Goal: Use online tool/utility: Utilize a website feature to perform a specific function

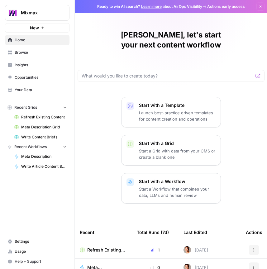
click at [46, 149] on span "Recent Workflows" at bounding box center [30, 147] width 32 height 6
click at [168, 184] on p "Start with a Workflow" at bounding box center [177, 181] width 77 height 6
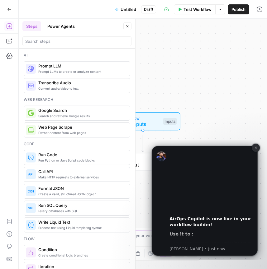
click at [256, 147] on icon "Dismiss notification" at bounding box center [256, 147] width 3 height 3
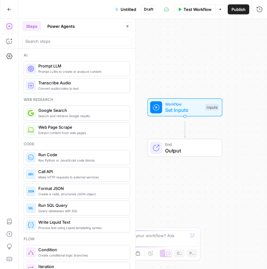
drag, startPoint x: 210, startPoint y: 133, endPoint x: 255, endPoint y: 120, distance: 46.2
click at [256, 119] on div "Workflow Set Inputs Inputs End Output" at bounding box center [143, 144] width 249 height 250
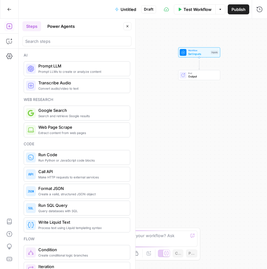
drag, startPoint x: 226, startPoint y: 173, endPoint x: 241, endPoint y: 78, distance: 96.9
click at [241, 78] on div "Workflow Set Inputs Inputs End Output" at bounding box center [143, 144] width 249 height 250
click at [128, 8] on span "Untitled" at bounding box center [129, 9] width 16 height 6
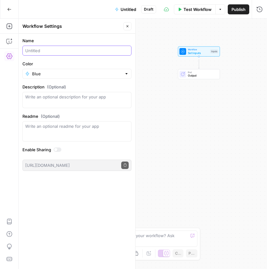
click at [71, 54] on input "Name" at bounding box center [77, 50] width 104 height 6
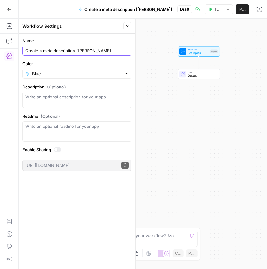
type input "Create a meta description ([PERSON_NAME])"
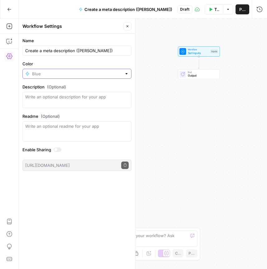
click at [53, 77] on input "Color" at bounding box center [77, 74] width 90 height 6
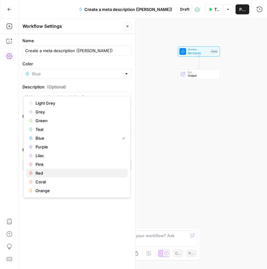
click at [57, 176] on span "Red" at bounding box center [79, 173] width 87 height 6
type input "Red"
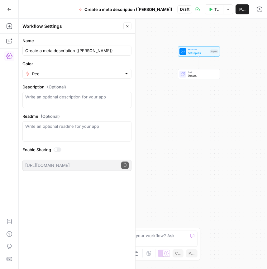
click at [149, 107] on div "Workflow Set Inputs Inputs End Output" at bounding box center [143, 144] width 249 height 250
click at [125, 26] on button "Close" at bounding box center [128, 26] width 8 height 8
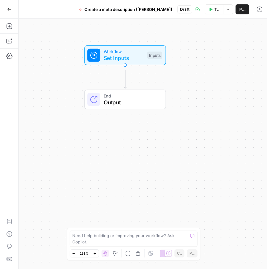
drag, startPoint x: 185, startPoint y: 116, endPoint x: 58, endPoint y: 154, distance: 132.5
click at [58, 154] on div "Workflow Set Inputs Inputs End Output" at bounding box center [143, 144] width 249 height 250
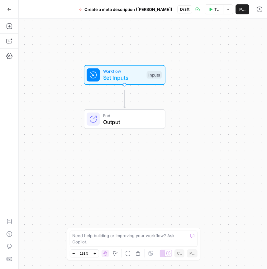
drag, startPoint x: 200, startPoint y: 108, endPoint x: 196, endPoint y: 131, distance: 23.4
click at [197, 131] on div "Workflow Set Inputs Inputs End Output" at bounding box center [143, 144] width 249 height 250
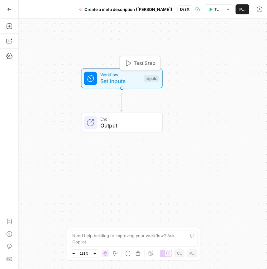
click at [136, 83] on div "Workflow Set Inputs Inputs Test Step" at bounding box center [121, 78] width 75 height 14
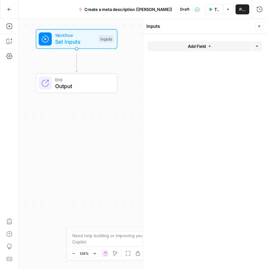
drag, startPoint x: 105, startPoint y: 104, endPoint x: 61, endPoint y: 65, distance: 59.7
click at [60, 65] on div "Workflow Set Inputs Inputs End Output" at bounding box center [143, 144] width 249 height 250
click at [182, 51] on button "Add Field" at bounding box center [200, 46] width 104 height 10
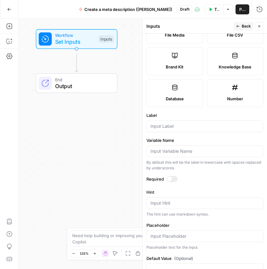
scroll to position [126, 0]
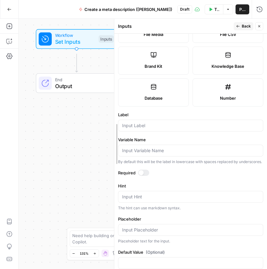
drag, startPoint x: 144, startPoint y: 64, endPoint x: 115, endPoint y: 63, distance: 28.4
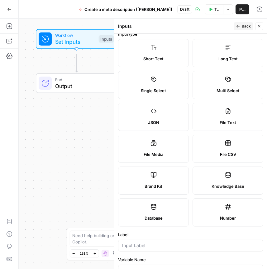
scroll to position [0, 0]
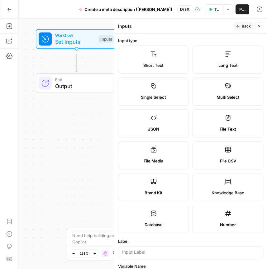
click at [164, 66] on label "Short Text" at bounding box center [153, 60] width 71 height 28
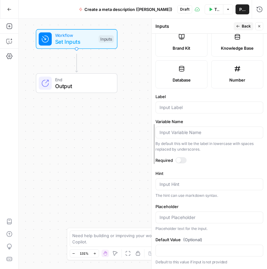
scroll to position [154, 0]
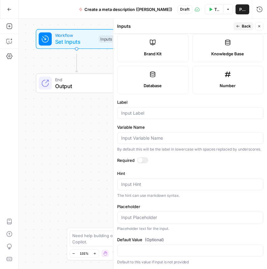
click at [161, 119] on div at bounding box center [190, 113] width 146 height 12
click at [242, 29] on span "Back" at bounding box center [246, 26] width 9 height 6
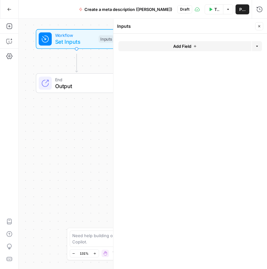
click at [197, 48] on icon "button" at bounding box center [195, 46] width 4 height 4
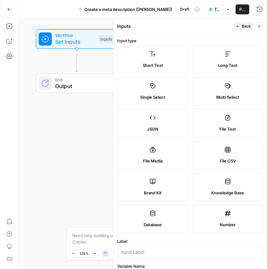
click at [153, 71] on label "Short Text" at bounding box center [152, 60] width 71 height 28
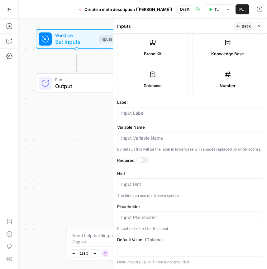
scroll to position [175, 0]
click at [157, 116] on input "Label" at bounding box center [190, 113] width 138 height 6
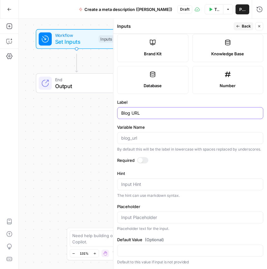
scroll to position [234, 0]
type input "Blog URL"
click at [238, 25] on div "Publish P" at bounding box center [233, 24] width 20 height 6
click at [234, 24] on div "Back Close" at bounding box center [249, 26] width 30 height 8
click at [234, 30] on button "Back" at bounding box center [244, 26] width 20 height 8
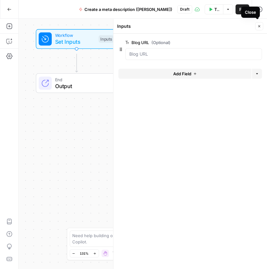
click at [259, 28] on icon "button" at bounding box center [260, 26] width 4 height 4
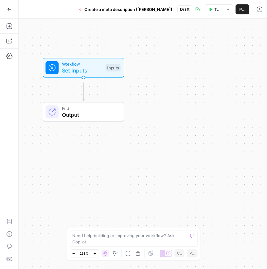
drag, startPoint x: 156, startPoint y: 92, endPoint x: 165, endPoint y: 130, distance: 39.7
click at [165, 130] on div "Workflow Set Inputs Inputs End Output" at bounding box center [143, 144] width 249 height 250
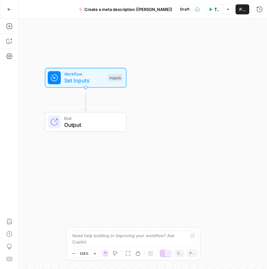
click at [208, 10] on button "Test Workflow" at bounding box center [214, 9] width 19 height 10
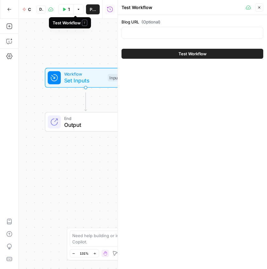
click at [74, 12] on button "Test Workflow" at bounding box center [66, 9] width 16 height 10
click at [177, 41] on div "Blog URL (Optional)" at bounding box center [193, 30] width 142 height 22
click at [177, 39] on div at bounding box center [193, 33] width 142 height 12
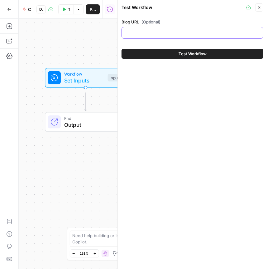
paste input "[URL][DOMAIN_NAME]"
type input "[URL][DOMAIN_NAME]"
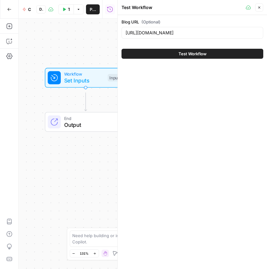
click at [189, 57] on span "Test Workflow" at bounding box center [193, 54] width 28 height 6
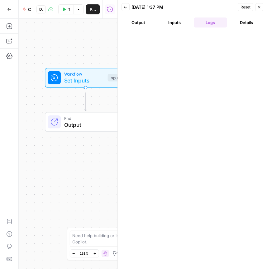
click at [138, 27] on button "Output" at bounding box center [139, 22] width 34 height 10
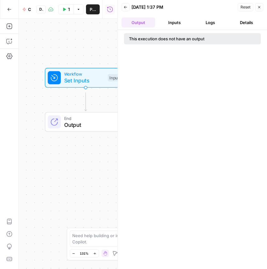
click at [179, 27] on button "Inputs" at bounding box center [175, 22] width 34 height 10
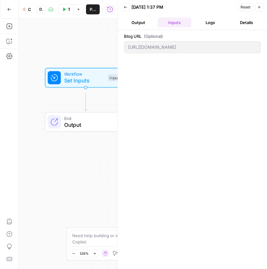
click at [215, 27] on button "Logs" at bounding box center [211, 22] width 34 height 10
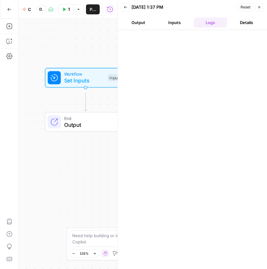
click at [249, 27] on button "Details" at bounding box center [247, 22] width 34 height 10
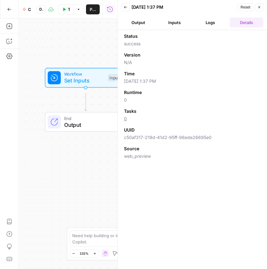
click at [208, 27] on button "Logs" at bounding box center [211, 22] width 34 height 10
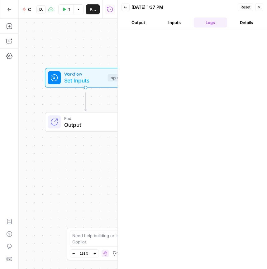
click at [179, 27] on button "Inputs" at bounding box center [175, 22] width 34 height 10
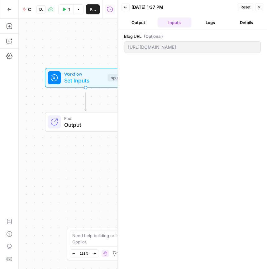
click at [141, 27] on button "Output" at bounding box center [139, 22] width 34 height 10
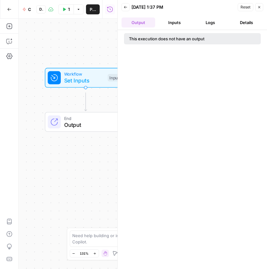
click at [180, 27] on button "Inputs" at bounding box center [175, 22] width 34 height 10
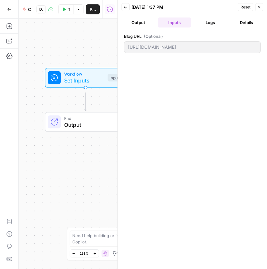
click at [206, 27] on button "Logs" at bounding box center [211, 22] width 34 height 10
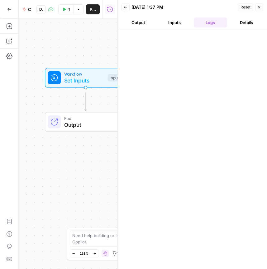
click at [127, 8] on icon "button" at bounding box center [126, 7] width 4 height 4
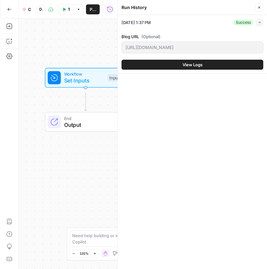
click at [259, 24] on icon "button" at bounding box center [259, 22] width 3 height 3
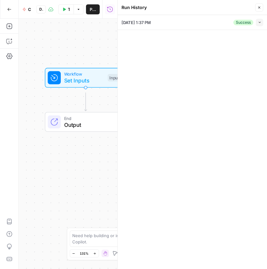
click at [261, 8] on span "Close" at bounding box center [261, 7] width 0 height 0
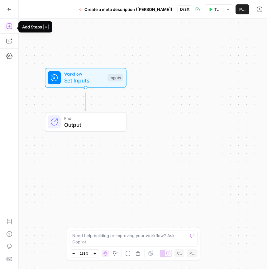
click at [12, 31] on button "Add Steps" at bounding box center [9, 26] width 10 height 10
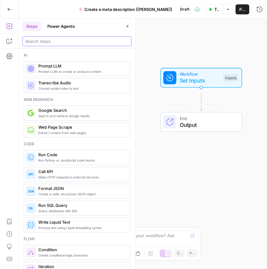
click at [44, 44] on input "search" at bounding box center [77, 41] width 104 height 6
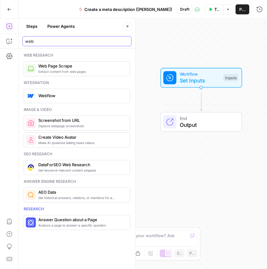
type input "web"
click at [74, 69] on span "Web Page Scrape" at bounding box center [81, 66] width 87 height 6
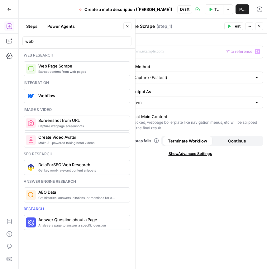
click at [261, 30] on button "Close" at bounding box center [260, 26] width 8 height 8
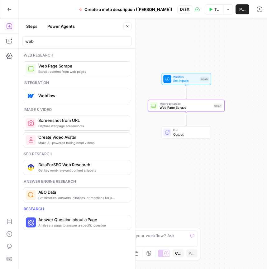
drag, startPoint x: 254, startPoint y: 160, endPoint x: 240, endPoint y: 143, distance: 22.3
click at [240, 143] on div "Workflow Set Inputs Inputs Web Page Scrape Web Page Scrape Step 1 End Output" at bounding box center [143, 144] width 249 height 250
click at [184, 107] on span "Web Page Scrape" at bounding box center [185, 106] width 52 height 5
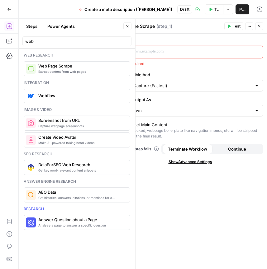
click at [183, 55] on p at bounding box center [185, 51] width 128 height 6
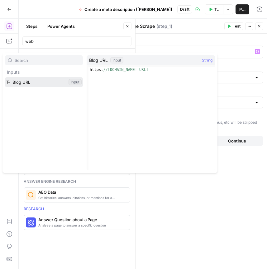
click at [22, 87] on button "Select variable Blog URL" at bounding box center [44, 82] width 78 height 10
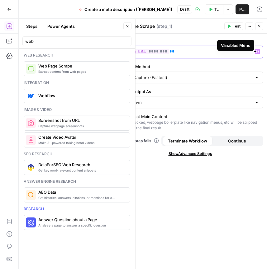
click at [256, 53] on icon "button" at bounding box center [257, 51] width 3 height 3
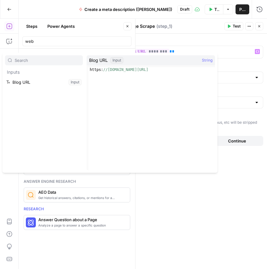
click at [242, 69] on div "URL ** ******** ** Variables Menu Scraping Method Quick Capture (Fastest) Rende…" at bounding box center [191, 151] width 154 height 235
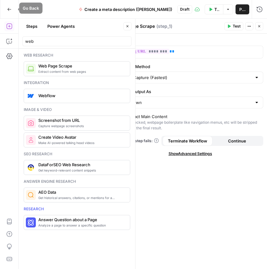
click at [9, 10] on icon "button" at bounding box center [9, 9] width 4 height 4
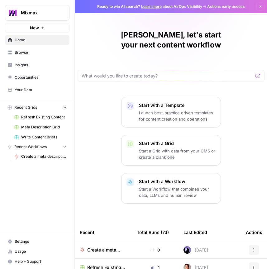
click at [47, 159] on span "Create a meta description ([PERSON_NAME])" at bounding box center [44, 156] width 46 height 6
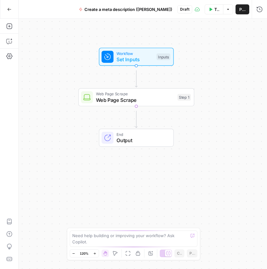
drag, startPoint x: 201, startPoint y: 123, endPoint x: 194, endPoint y: 78, distance: 44.8
click at [194, 78] on div "Workflow Set Inputs Inputs Web Page Scrape Web Page Scrape Step 1 End Output" at bounding box center [143, 144] width 249 height 250
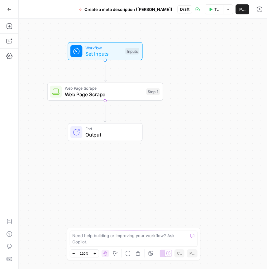
drag, startPoint x: 215, startPoint y: 119, endPoint x: 184, endPoint y: 113, distance: 31.7
click at [184, 113] on div "Workflow Set Inputs Inputs Web Page Scrape Web Page Scrape Step 1 End Output" at bounding box center [143, 144] width 249 height 250
click at [121, 91] on span "Web Page Scrape" at bounding box center [104, 88] width 79 height 6
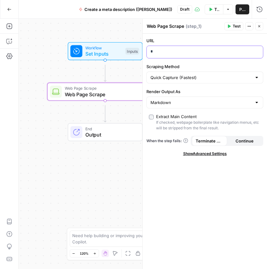
click at [169, 56] on p "*" at bounding box center [203, 52] width 105 height 8
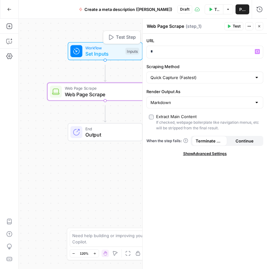
click at [111, 57] on span "Set Inputs" at bounding box center [103, 53] width 37 height 7
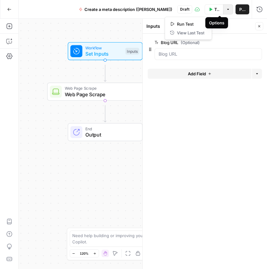
click at [227, 9] on icon "button" at bounding box center [228, 9] width 2 height 1
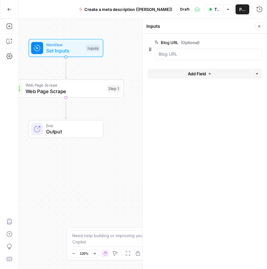
drag, startPoint x: 124, startPoint y: 74, endPoint x: 85, endPoint y: 70, distance: 39.5
click at [85, 70] on div "Workflow Set Inputs Inputs Web Page Scrape Web Page Scrape Step 1 End Output" at bounding box center [143, 144] width 249 height 250
click at [85, 95] on span "Web Page Scrape" at bounding box center [65, 90] width 79 height 7
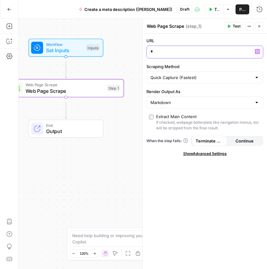
click at [199, 58] on div "*" at bounding box center [200, 52] width 106 height 12
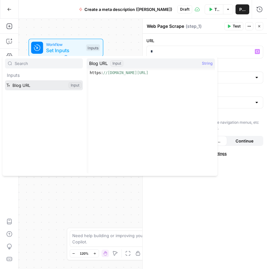
click at [43, 90] on button "Select variable Blog URL" at bounding box center [44, 85] width 78 height 10
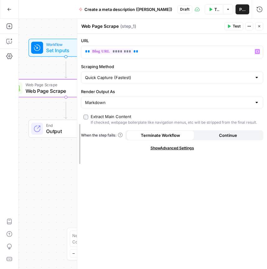
drag, startPoint x: 141, startPoint y: 42, endPoint x: 75, endPoint y: 45, distance: 65.6
click at [75, 45] on div at bounding box center [77, 144] width 6 height 250
click at [249, 27] on icon "button" at bounding box center [249, 26] width 1 height 1
click at [233, 29] on span "Test" at bounding box center [237, 26] width 8 height 6
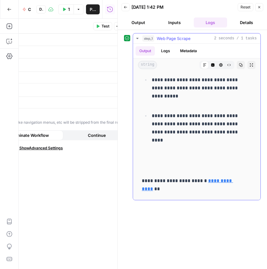
scroll to position [4066, 0]
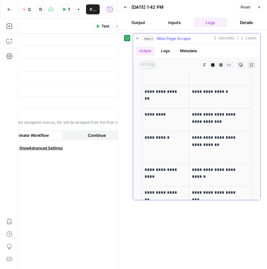
drag, startPoint x: 154, startPoint y: 120, endPoint x: 158, endPoint y: 218, distance: 98.3
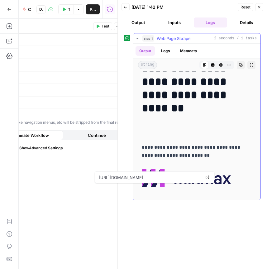
scroll to position [0, 0]
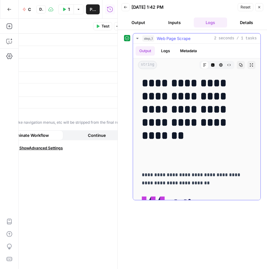
click at [211, 67] on icon "button" at bounding box center [213, 65] width 4 height 4
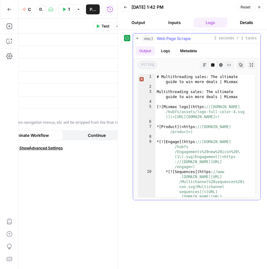
click at [219, 67] on icon "button" at bounding box center [221, 65] width 4 height 4
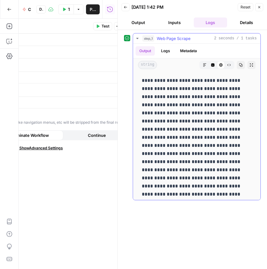
click at [227, 67] on icon "button" at bounding box center [229, 65] width 4 height 4
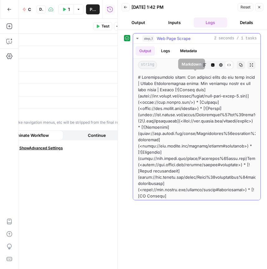
click at [203, 67] on icon "button" at bounding box center [205, 65] width 4 height 4
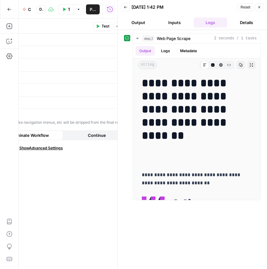
click at [251, 27] on button "Details" at bounding box center [247, 22] width 34 height 10
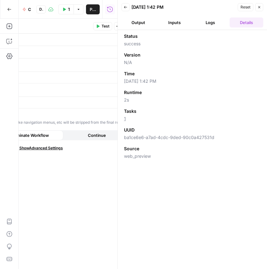
click at [227, 27] on ul "Output Inputs Logs Details" at bounding box center [193, 22] width 142 height 10
click at [216, 27] on button "Logs" at bounding box center [211, 22] width 34 height 10
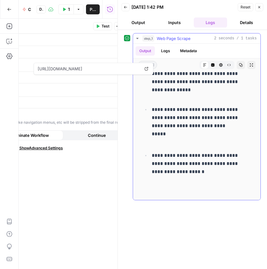
scroll to position [1907, 0]
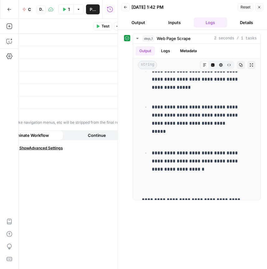
click at [9, 10] on icon "button" at bounding box center [9, 9] width 4 height 4
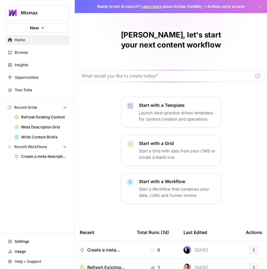
click at [58, 159] on span "Create a meta description ([PERSON_NAME])" at bounding box center [44, 156] width 46 height 6
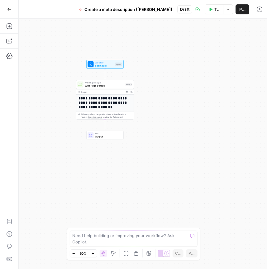
drag, startPoint x: 247, startPoint y: 158, endPoint x: 163, endPoint y: 119, distance: 92.2
click at [163, 120] on div "**********" at bounding box center [143, 144] width 249 height 250
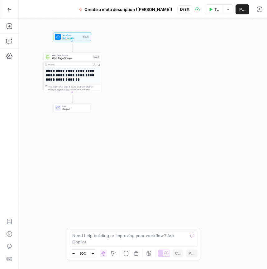
drag, startPoint x: 186, startPoint y: 139, endPoint x: 153, endPoint y: 111, distance: 43.1
click at [153, 111] on div "**********" at bounding box center [143, 144] width 249 height 250
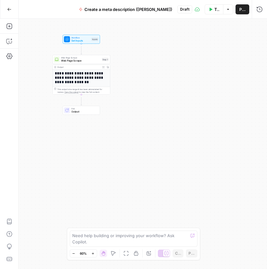
drag, startPoint x: 153, startPoint y: 111, endPoint x: 166, endPoint y: 116, distance: 13.7
click at [166, 116] on div "**********" at bounding box center [143, 144] width 249 height 250
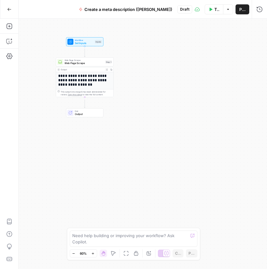
click at [86, 71] on div "Output" at bounding box center [82, 69] width 42 height 3
click at [85, 65] on span "Web Page Scrape" at bounding box center [84, 63] width 39 height 4
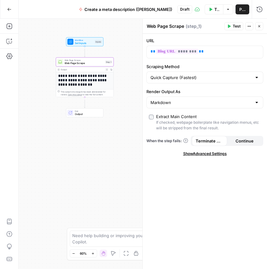
click at [248, 28] on icon "button" at bounding box center [250, 26] width 4 height 4
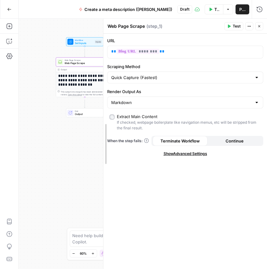
drag, startPoint x: 142, startPoint y: 45, endPoint x: 103, endPoint y: 41, distance: 38.9
click at [103, 41] on div at bounding box center [103, 144] width 6 height 250
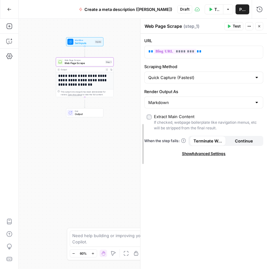
drag, startPoint x: 104, startPoint y: 52, endPoint x: 141, endPoint y: 53, distance: 36.8
click at [129, 84] on div "**********" at bounding box center [143, 144] width 249 height 250
click at [85, 111] on span "End" at bounding box center [87, 111] width 25 height 3
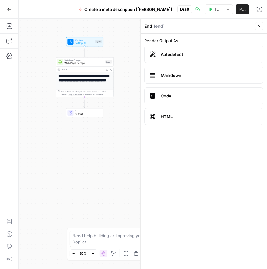
click at [133, 65] on div "**********" at bounding box center [143, 144] width 249 height 250
click at [258, 26] on button "Close" at bounding box center [260, 26] width 8 height 8
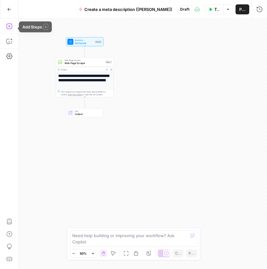
click at [11, 27] on icon "button" at bounding box center [9, 26] width 6 height 6
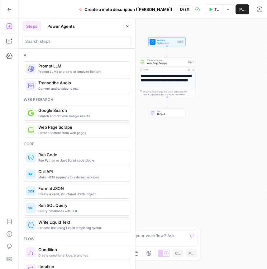
click at [67, 69] on span "Prompt LLM" at bounding box center [81, 66] width 87 height 6
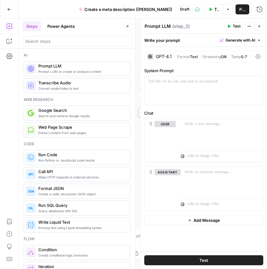
click at [256, 59] on icon at bounding box center [258, 56] width 5 height 5
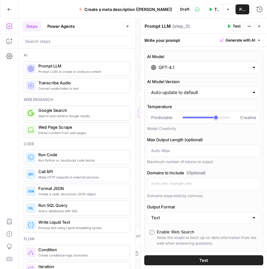
click at [252, 71] on div at bounding box center [254, 67] width 5 height 6
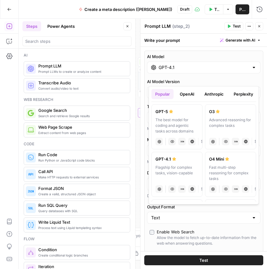
click at [228, 97] on button "Anthropic" at bounding box center [214, 94] width 27 height 10
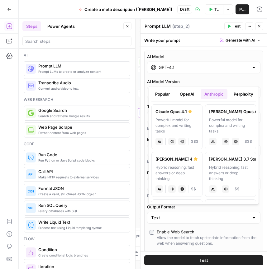
click at [183, 123] on label "[PERSON_NAME] Opus 4.1 Powerful model for complex and writing tasks anthropic V…" at bounding box center [177, 126] width 51 height 45
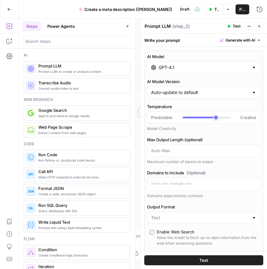
type input "Claude Opus 4.1"
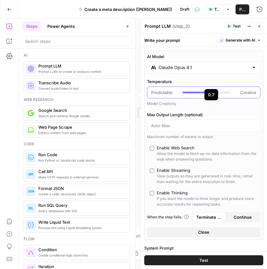
drag, startPoint x: 214, startPoint y: 108, endPoint x: 240, endPoint y: 107, distance: 26.2
click at [239, 95] on div "Predictable Creative" at bounding box center [203, 92] width 105 height 6
click at [128, 27] on button "Close" at bounding box center [128, 26] width 8 height 8
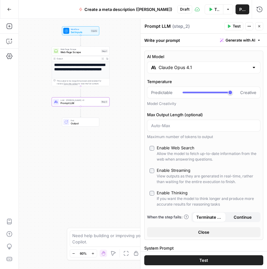
drag, startPoint x: 114, startPoint y: 67, endPoint x: 26, endPoint y: 58, distance: 88.8
click at [27, 57] on div "**********" at bounding box center [143, 144] width 249 height 250
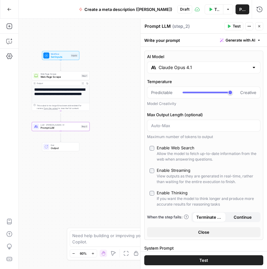
drag, startPoint x: 129, startPoint y: 77, endPoint x: 111, endPoint y: 100, distance: 29.5
click at [111, 100] on div "**********" at bounding box center [143, 144] width 249 height 250
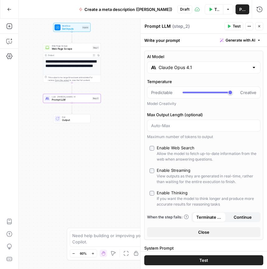
drag, startPoint x: 111, startPoint y: 100, endPoint x: 122, endPoint y: 73, distance: 29.3
click at [122, 73] on div "**********" at bounding box center [143, 144] width 249 height 250
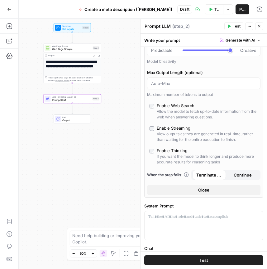
scroll to position [45, 0]
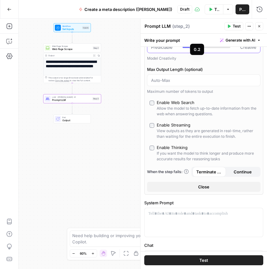
click at [200, 50] on div at bounding box center [207, 47] width 48 height 6
click at [204, 48] on div at bounding box center [207, 47] width 48 height 2
click at [209, 48] on div at bounding box center [207, 47] width 48 height 2
click at [212, 48] on div at bounding box center [207, 47] width 48 height 2
type input "***"
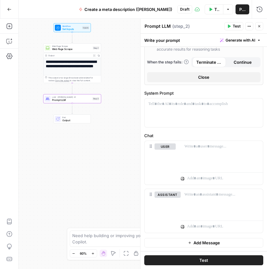
scroll to position [251, 0]
click at [213, 98] on div at bounding box center [204, 112] width 119 height 29
click at [185, 101] on p at bounding box center [204, 104] width 111 height 6
click at [159, 101] on p "*" at bounding box center [202, 105] width 107 height 8
click at [195, 101] on p at bounding box center [202, 105] width 107 height 8
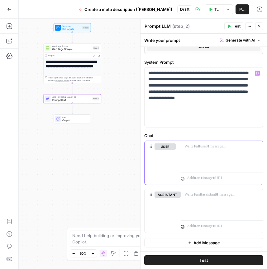
click at [229, 169] on div at bounding box center [222, 155] width 82 height 29
paste div
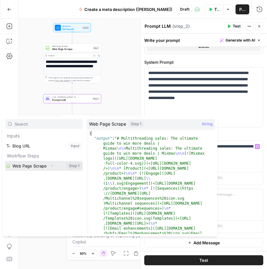
click at [61, 171] on button "Select variable Web Page Scrape" at bounding box center [44, 166] width 78 height 10
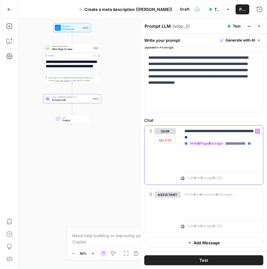
scroll to position [295, 0]
click at [236, 177] on div "**********" at bounding box center [203, 156] width 119 height 63
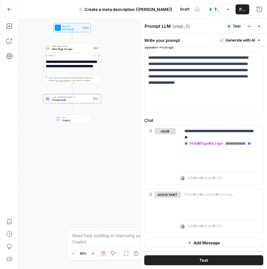
click at [225, 28] on button "Test" at bounding box center [234, 26] width 19 height 8
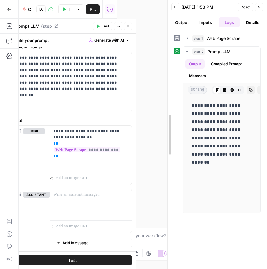
drag, startPoint x: 117, startPoint y: 20, endPoint x: 186, endPoint y: 34, distance: 70.2
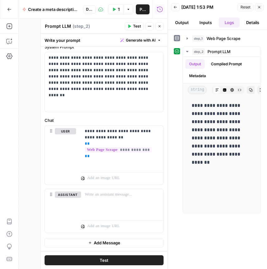
click at [161, 27] on span "Close" at bounding box center [161, 26] width 0 height 0
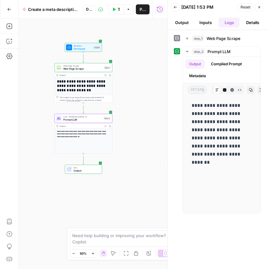
drag, startPoint x: 135, startPoint y: 71, endPoint x: 148, endPoint y: 88, distance: 21.4
click at [148, 88] on div "**********" at bounding box center [93, 144] width 149 height 250
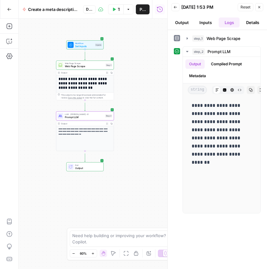
click at [88, 170] on span "Output" at bounding box center [87, 168] width 25 height 4
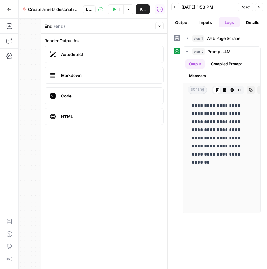
click at [157, 30] on button "Close" at bounding box center [160, 26] width 8 height 8
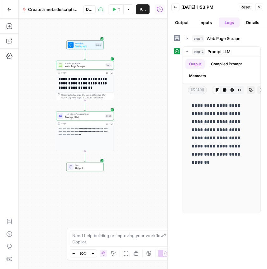
click at [108, 8] on button "Test Workflow" at bounding box center [116, 9] width 16 height 10
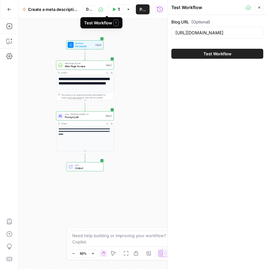
click at [109, 7] on button "Test Workflow" at bounding box center [116, 9] width 16 height 10
click at [91, 165] on span "End" at bounding box center [87, 164] width 25 height 3
click at [258, 9] on icon "button" at bounding box center [260, 8] width 4 height 4
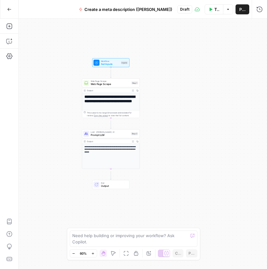
drag, startPoint x: 172, startPoint y: 80, endPoint x: 197, endPoint y: 97, distance: 31.2
click at [197, 97] on div "**********" at bounding box center [143, 144] width 249 height 250
click at [13, 28] on button "Add Steps" at bounding box center [9, 26] width 10 height 10
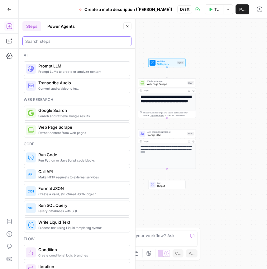
click at [48, 44] on input "search" at bounding box center [77, 41] width 104 height 6
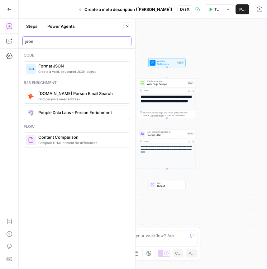
type input "json"
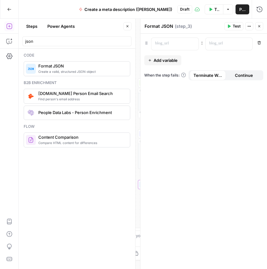
click at [129, 26] on button "Close" at bounding box center [128, 26] width 8 height 8
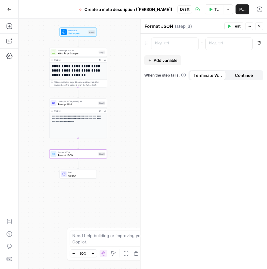
drag, startPoint x: 107, startPoint y: 78, endPoint x: 20, endPoint y: 44, distance: 93.9
click at [18, 46] on div "**********" at bounding box center [133, 144] width 267 height 250
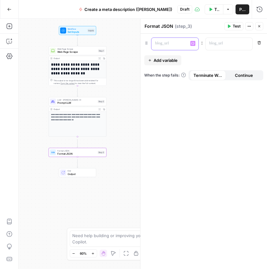
click at [171, 46] on p at bounding box center [170, 43] width 30 height 6
click at [227, 46] on p at bounding box center [225, 43] width 30 height 6
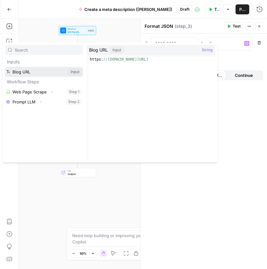
click at [37, 77] on button "Select variable Blog URL" at bounding box center [44, 72] width 78 height 10
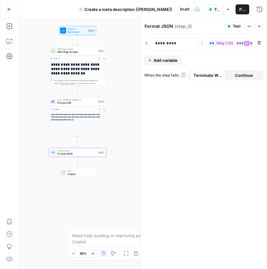
click at [169, 63] on span "Add variable" at bounding box center [166, 60] width 24 height 6
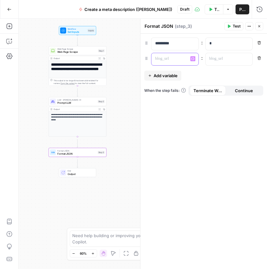
click at [175, 62] on p at bounding box center [170, 59] width 30 height 6
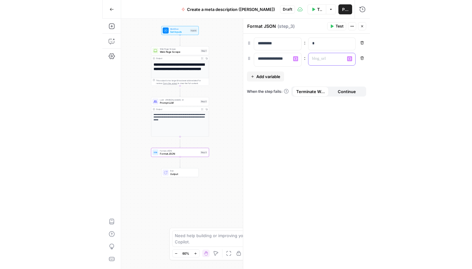
scroll to position [0, 1]
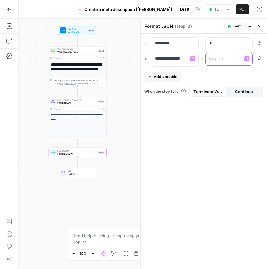
click at [223, 62] on p at bounding box center [225, 59] width 30 height 6
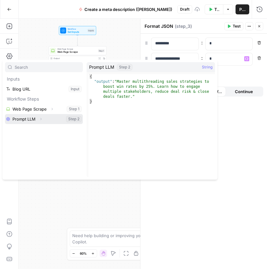
click at [43, 124] on button "Select variable Prompt LLM" at bounding box center [44, 119] width 78 height 10
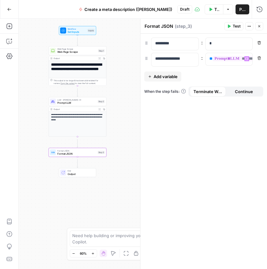
click at [194, 129] on div "**********" at bounding box center [204, 151] width 127 height 235
click at [226, 9] on icon "button" at bounding box center [228, 9] width 4 height 4
click at [129, 42] on div "**********" at bounding box center [143, 144] width 249 height 250
click at [259, 28] on icon "button" at bounding box center [260, 26] width 4 height 4
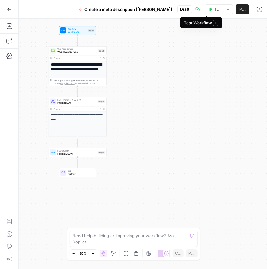
click at [209, 8] on icon "button" at bounding box center [211, 9] width 4 height 4
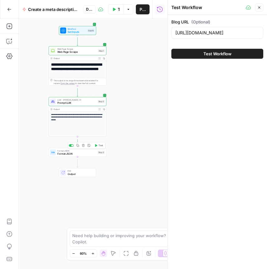
click at [96, 147] on button "Test" at bounding box center [99, 145] width 12 height 5
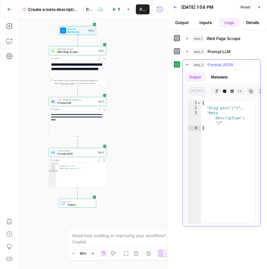
click at [223, 68] on span "Format JSON" at bounding box center [221, 64] width 26 height 6
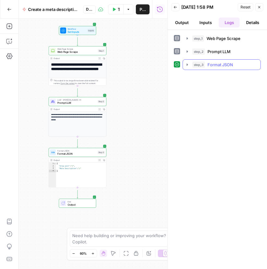
click at [223, 68] on span "Format JSON" at bounding box center [221, 64] width 26 height 6
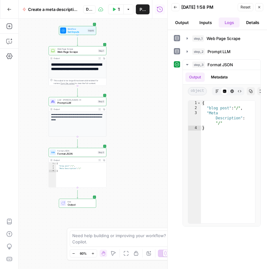
click at [84, 152] on span "Format JSON" at bounding box center [76, 154] width 39 height 4
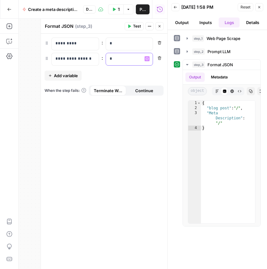
click at [129, 63] on p "*" at bounding box center [127, 60] width 35 height 8
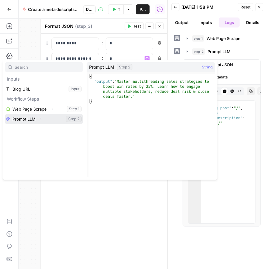
click at [27, 124] on button "Select variable Prompt LLM" at bounding box center [44, 119] width 78 height 10
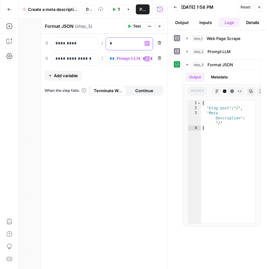
click at [126, 48] on p "*" at bounding box center [127, 44] width 35 height 8
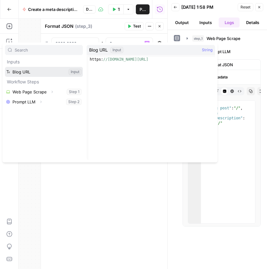
click at [47, 77] on button "Select variable Blog URL" at bounding box center [44, 72] width 78 height 10
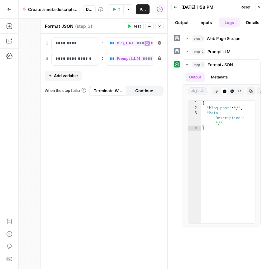
click at [133, 28] on span "Test" at bounding box center [137, 26] width 8 height 6
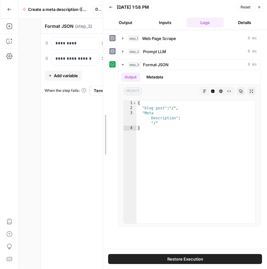
drag, startPoint x: 167, startPoint y: 124, endPoint x: 91, endPoint y: 119, distance: 75.9
click at [100, 119] on div at bounding box center [103, 134] width 6 height 269
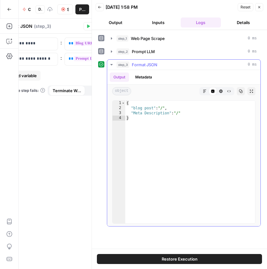
click at [156, 82] on button "Metadata" at bounding box center [144, 76] width 24 height 9
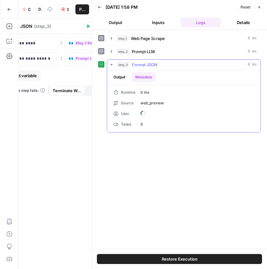
click at [129, 82] on button "Output" at bounding box center [119, 76] width 19 height 9
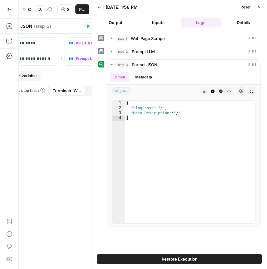
click at [151, 27] on button "Inputs" at bounding box center [159, 22] width 40 height 10
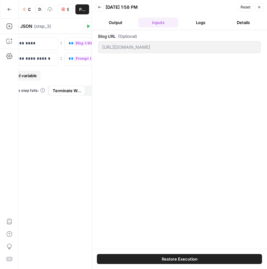
click at [116, 27] on button "Output" at bounding box center [116, 22] width 40 height 10
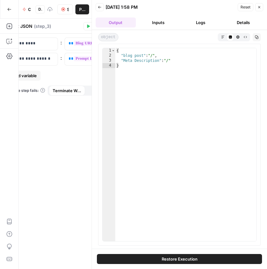
click at [242, 9] on span "Reset" at bounding box center [246, 7] width 10 height 6
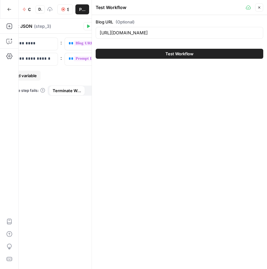
click at [76, 88] on div "**********" at bounding box center [63, 151] width 127 height 235
click at [261, 9] on button "Close" at bounding box center [260, 7] width 8 height 8
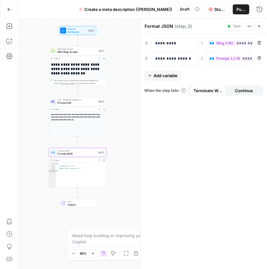
click at [79, 203] on span "End" at bounding box center [80, 201] width 25 height 3
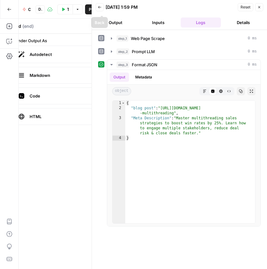
click at [104, 10] on button "Back" at bounding box center [100, 7] width 8 height 8
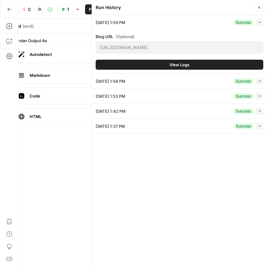
click at [256, 12] on button "Close" at bounding box center [260, 7] width 8 height 8
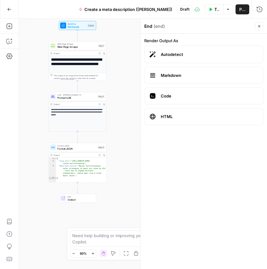
drag, startPoint x: 126, startPoint y: 95, endPoint x: 126, endPoint y: 90, distance: 5.0
click at [126, 90] on div "**********" at bounding box center [143, 144] width 249 height 250
click at [81, 198] on span "End" at bounding box center [80, 196] width 25 height 3
click at [129, 186] on div "**********" at bounding box center [143, 144] width 249 height 250
click at [257, 30] on button "Close" at bounding box center [260, 26] width 8 height 8
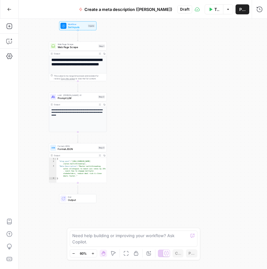
click at [242, 4] on button "Publish" at bounding box center [243, 9] width 14 height 10
click at [143, 157] on div "**********" at bounding box center [143, 144] width 249 height 250
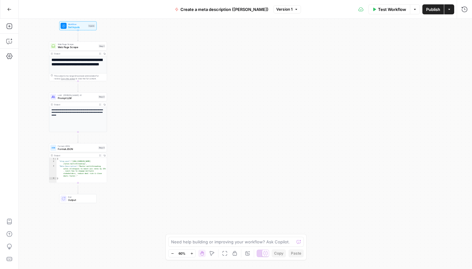
click at [9, 15] on button "Go Back" at bounding box center [9, 9] width 11 height 11
